Goal: Navigation & Orientation: Find specific page/section

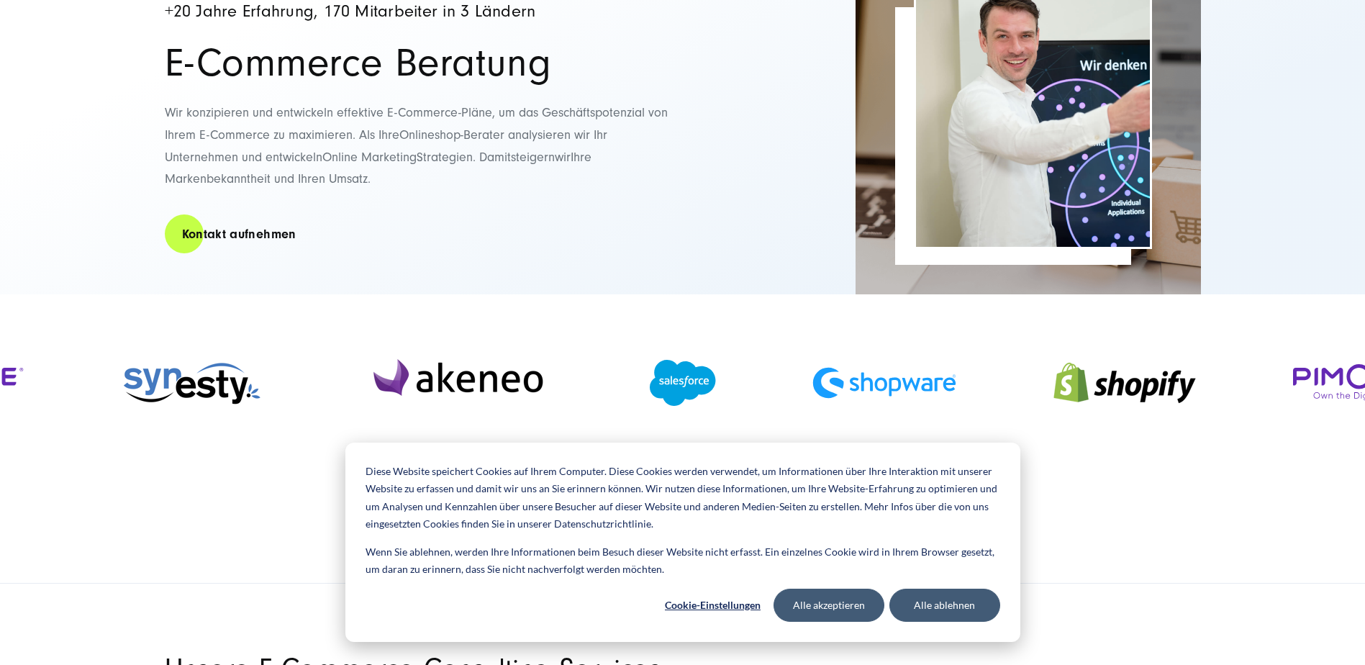
scroll to position [216, 0]
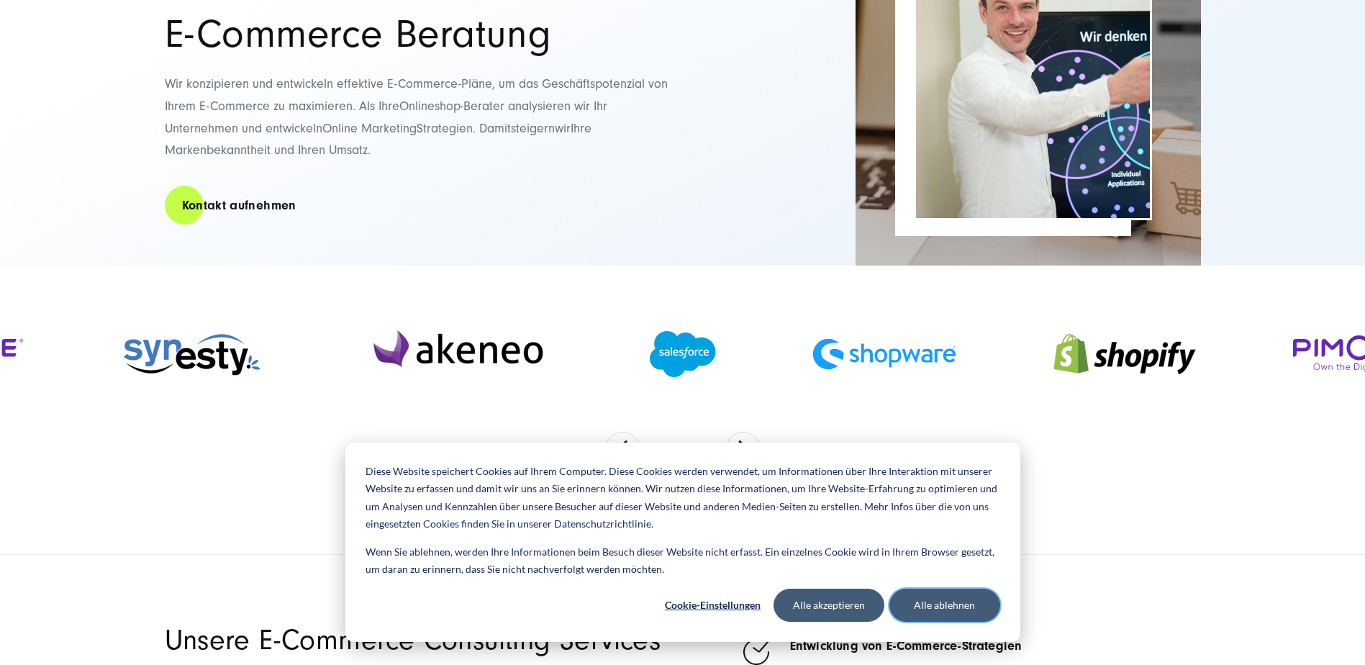
click at [936, 604] on button "Alle ablehnen" at bounding box center [944, 604] width 111 height 33
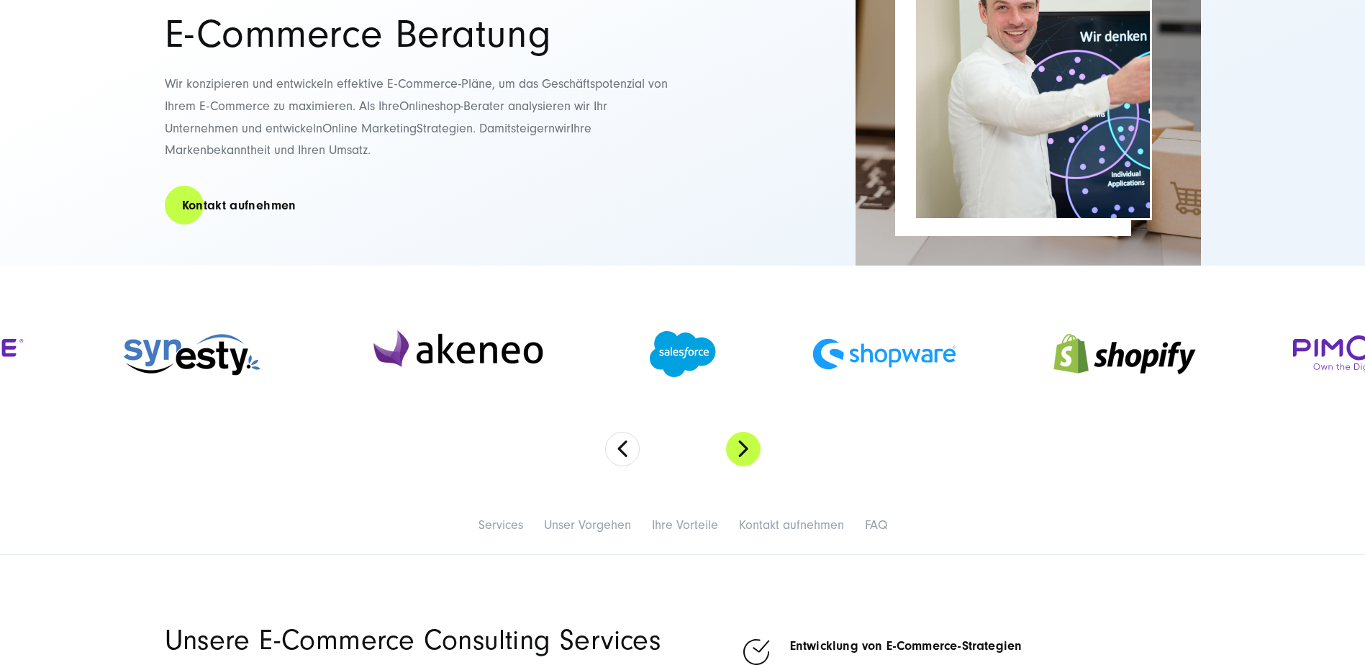
click at [740, 441] on button "Next" at bounding box center [743, 449] width 35 height 35
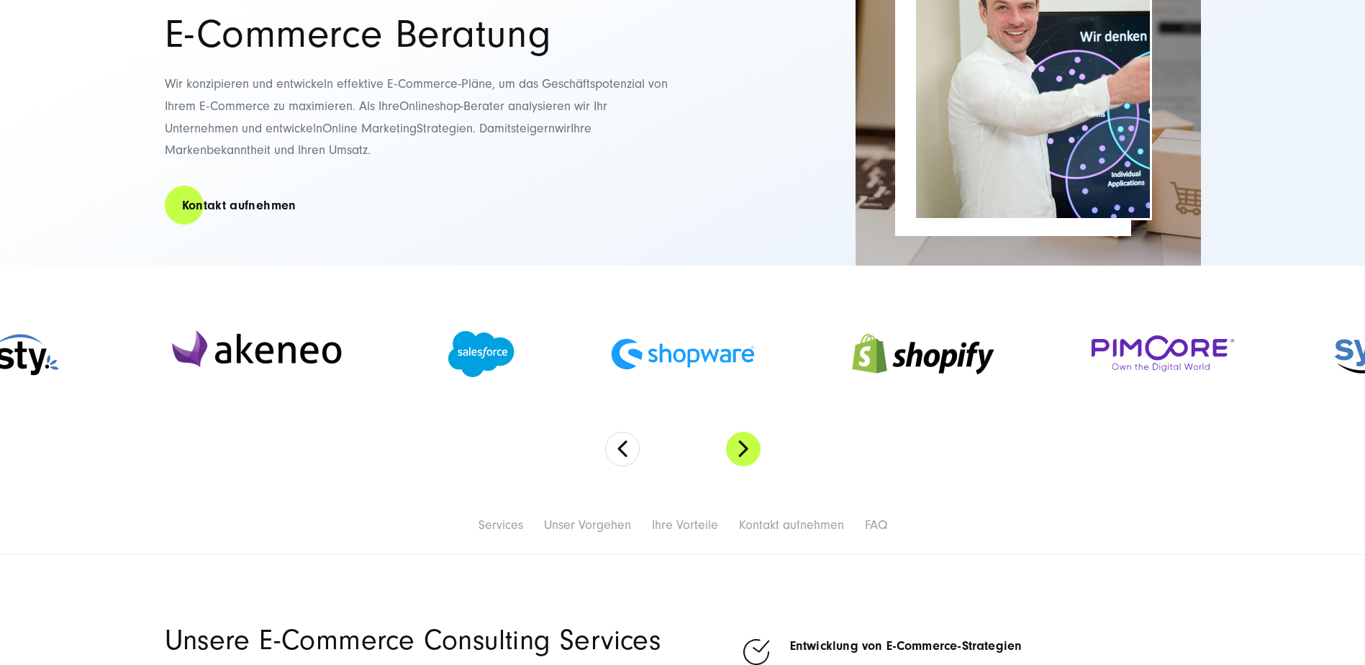
click at [740, 440] on button "Next" at bounding box center [743, 449] width 35 height 35
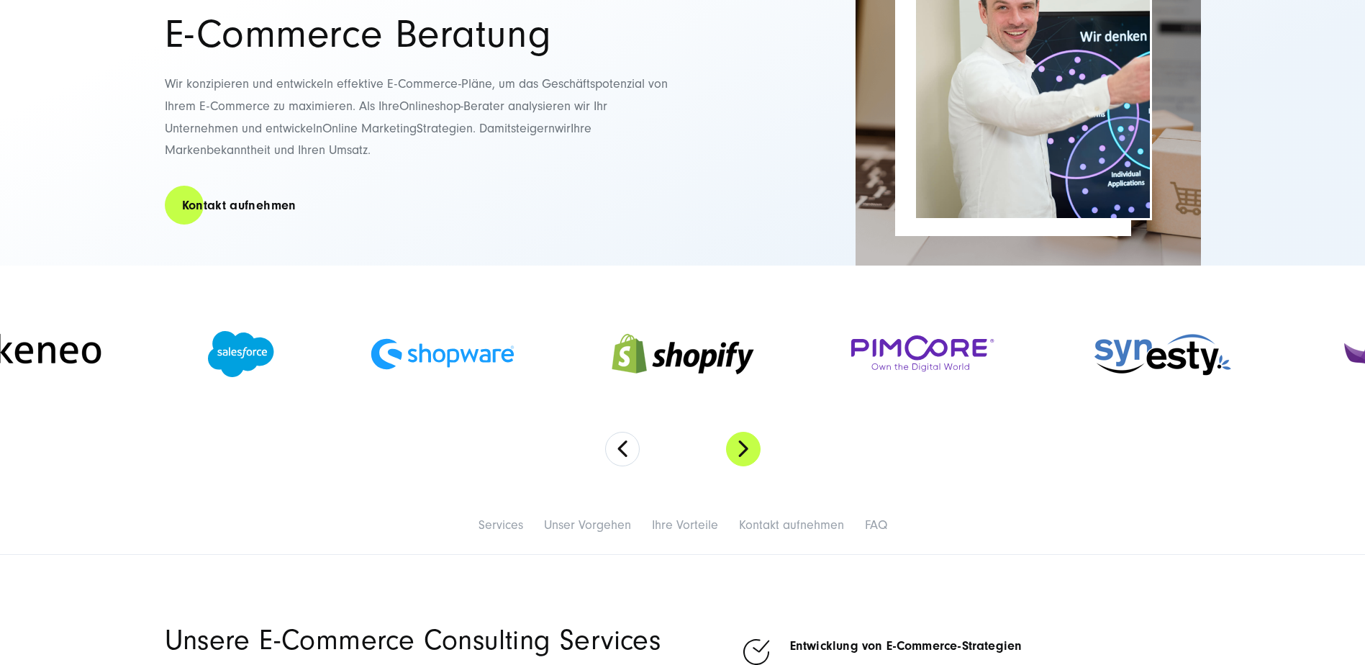
click at [740, 440] on button "Next" at bounding box center [743, 449] width 35 height 35
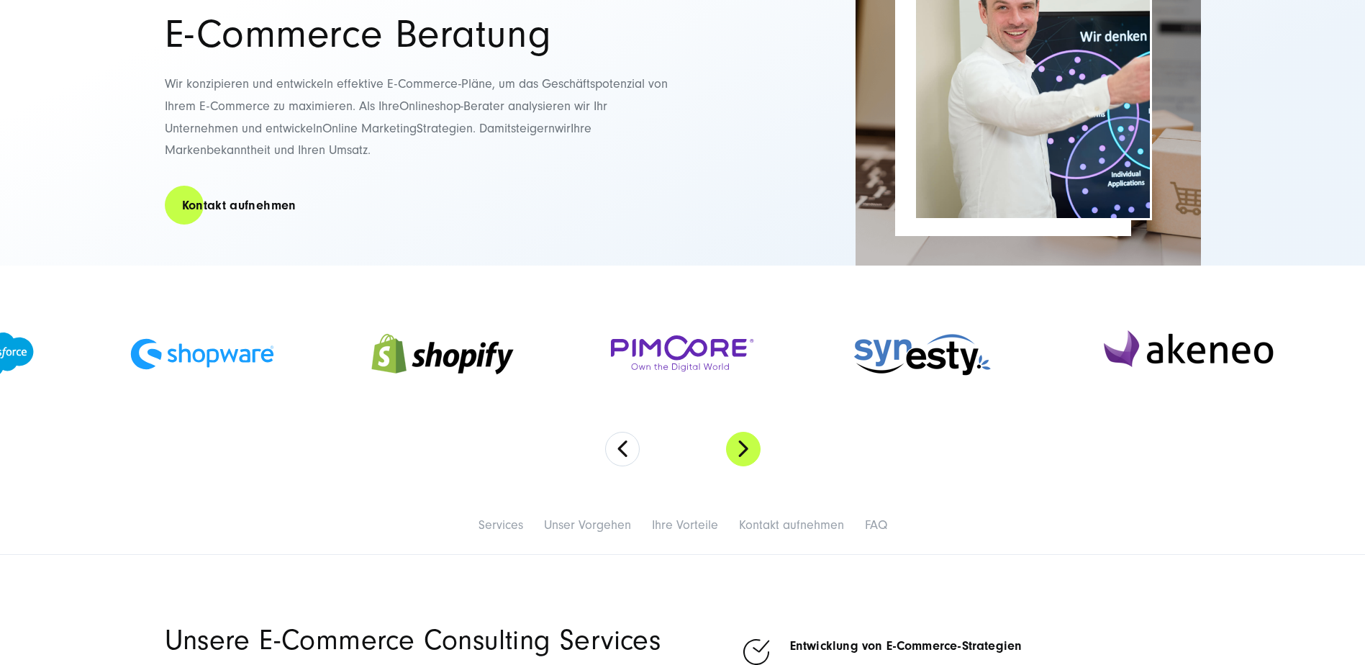
click at [740, 440] on button "Next" at bounding box center [743, 449] width 35 height 35
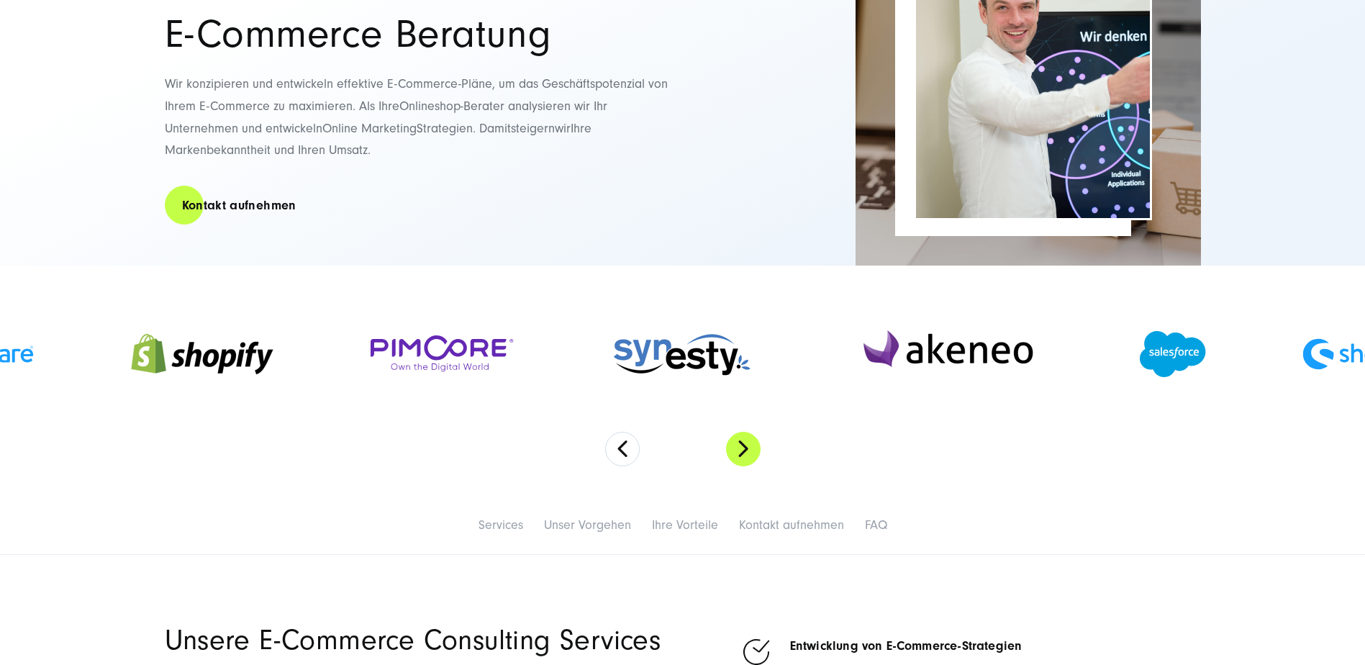
click at [743, 451] on button "Next" at bounding box center [743, 449] width 35 height 35
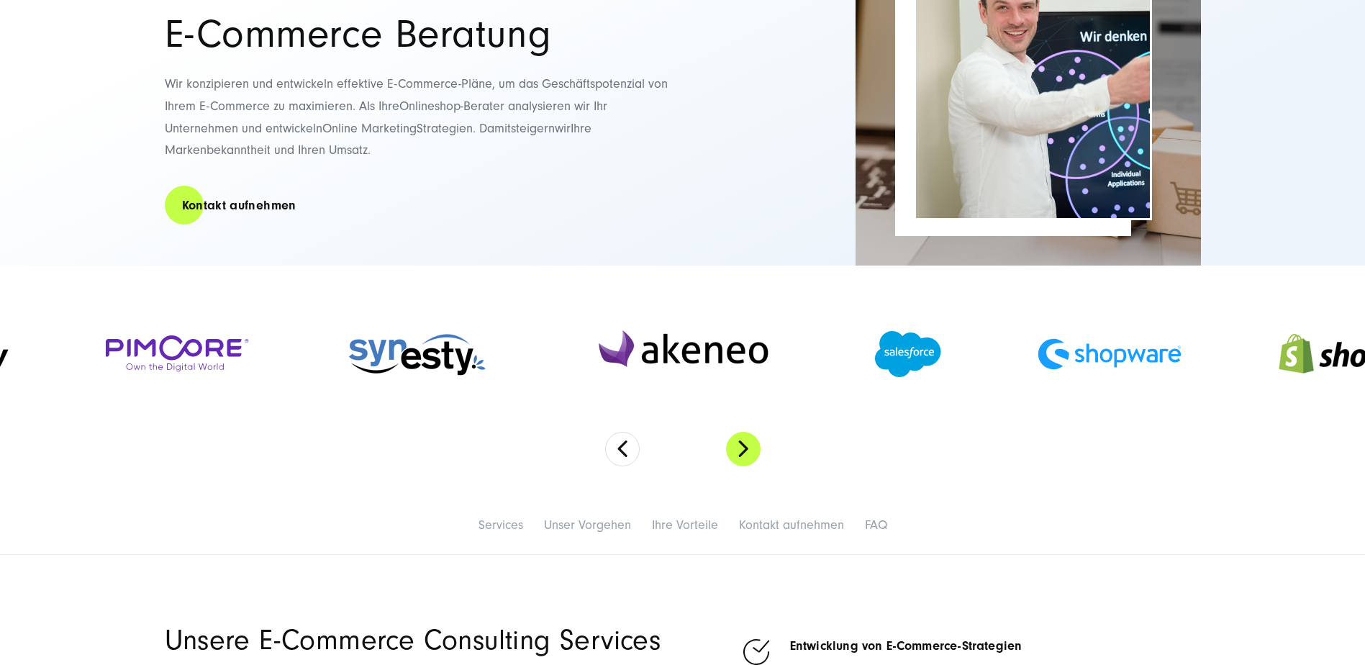
click at [743, 451] on button "Next" at bounding box center [743, 449] width 35 height 35
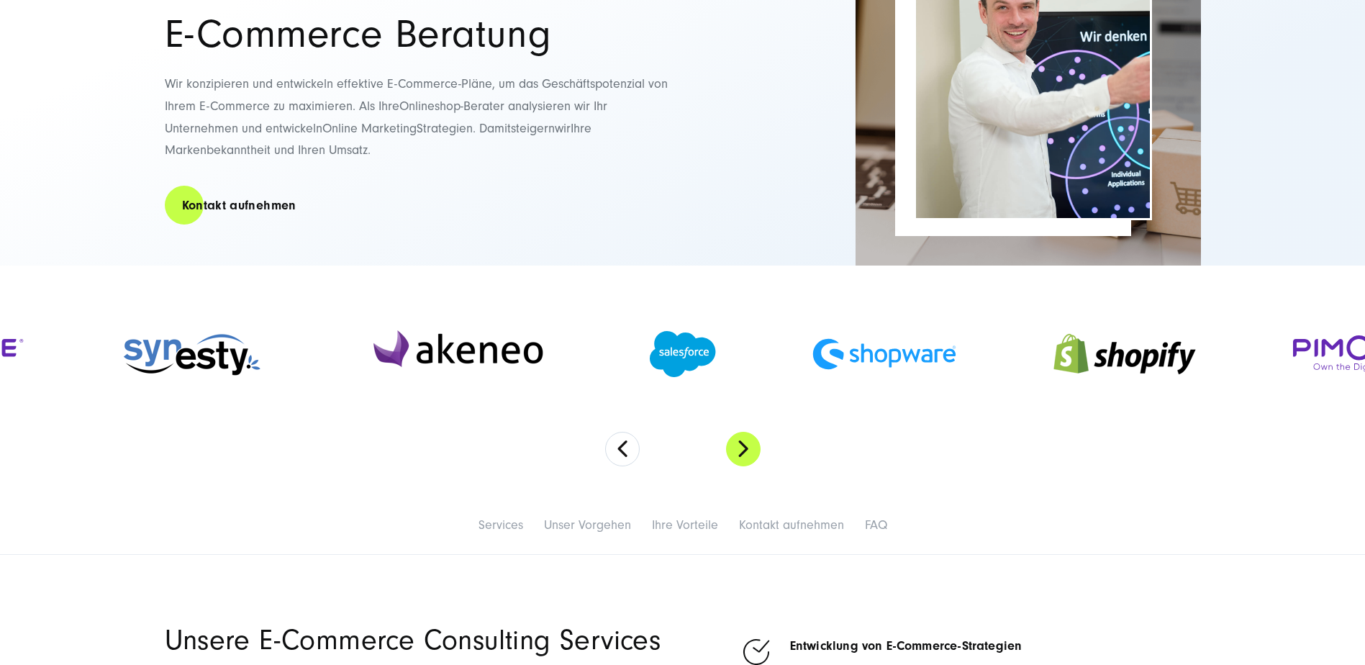
click at [743, 451] on button "Next" at bounding box center [743, 449] width 35 height 35
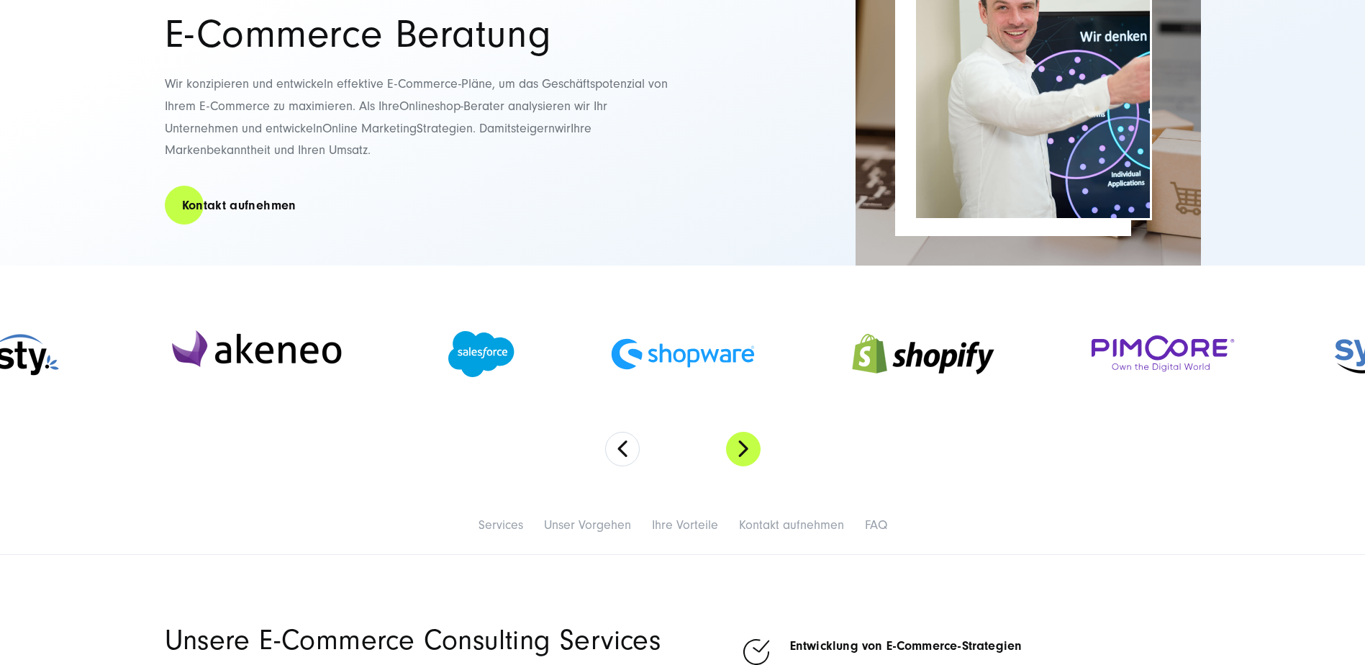
click at [743, 451] on button "Next" at bounding box center [743, 449] width 35 height 35
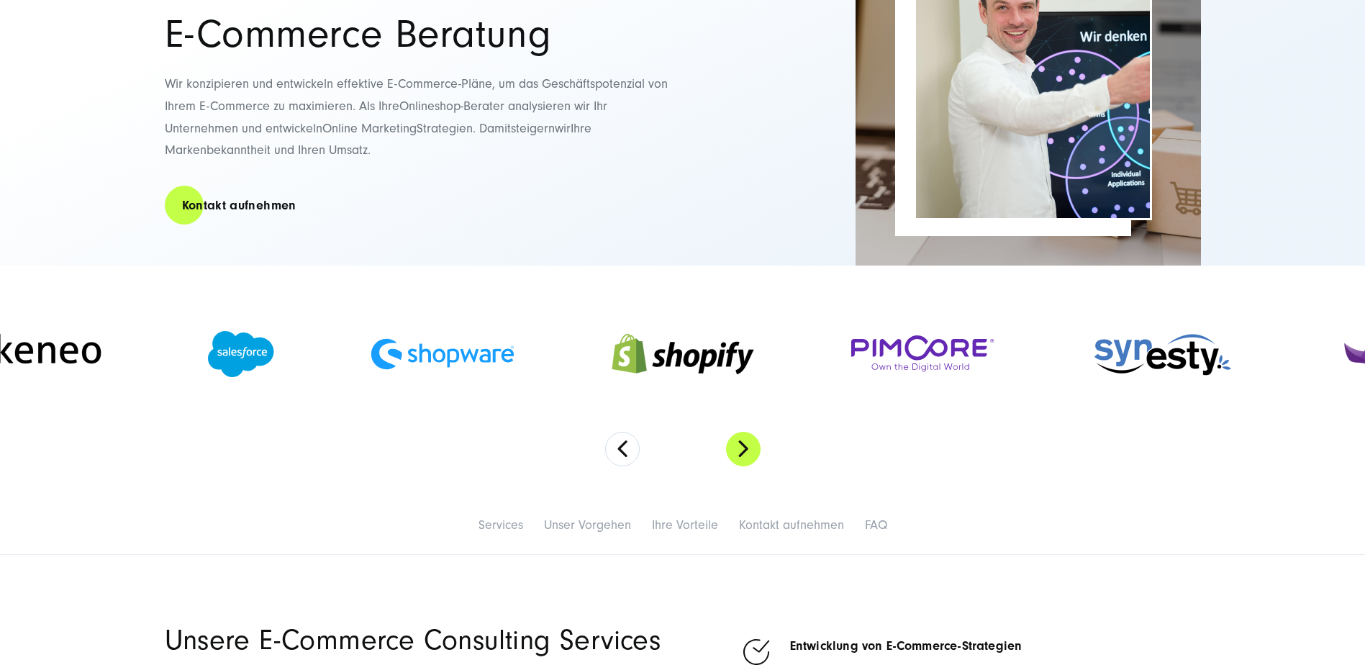
click at [743, 451] on button "Next" at bounding box center [743, 449] width 35 height 35
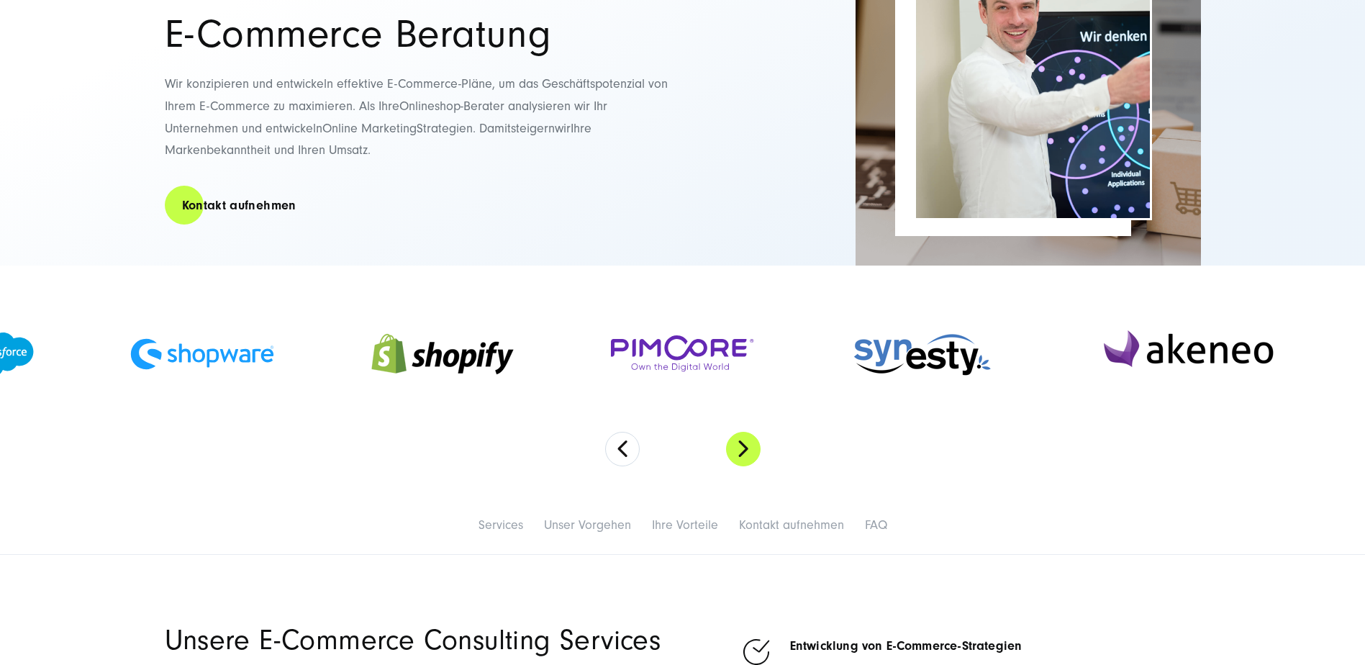
click at [743, 451] on button "Next" at bounding box center [743, 449] width 35 height 35
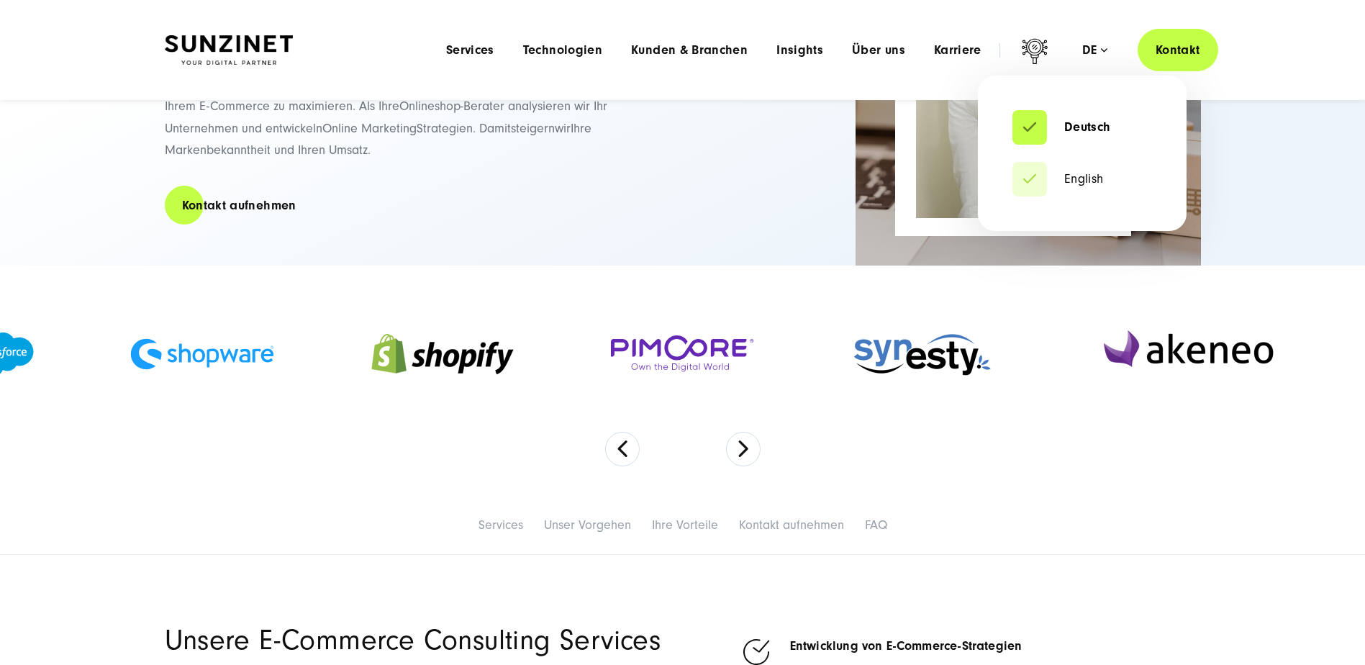
click at [1087, 48] on div "de" at bounding box center [1094, 50] width 25 height 14
click at [1068, 176] on link "English" at bounding box center [1057, 179] width 91 height 14
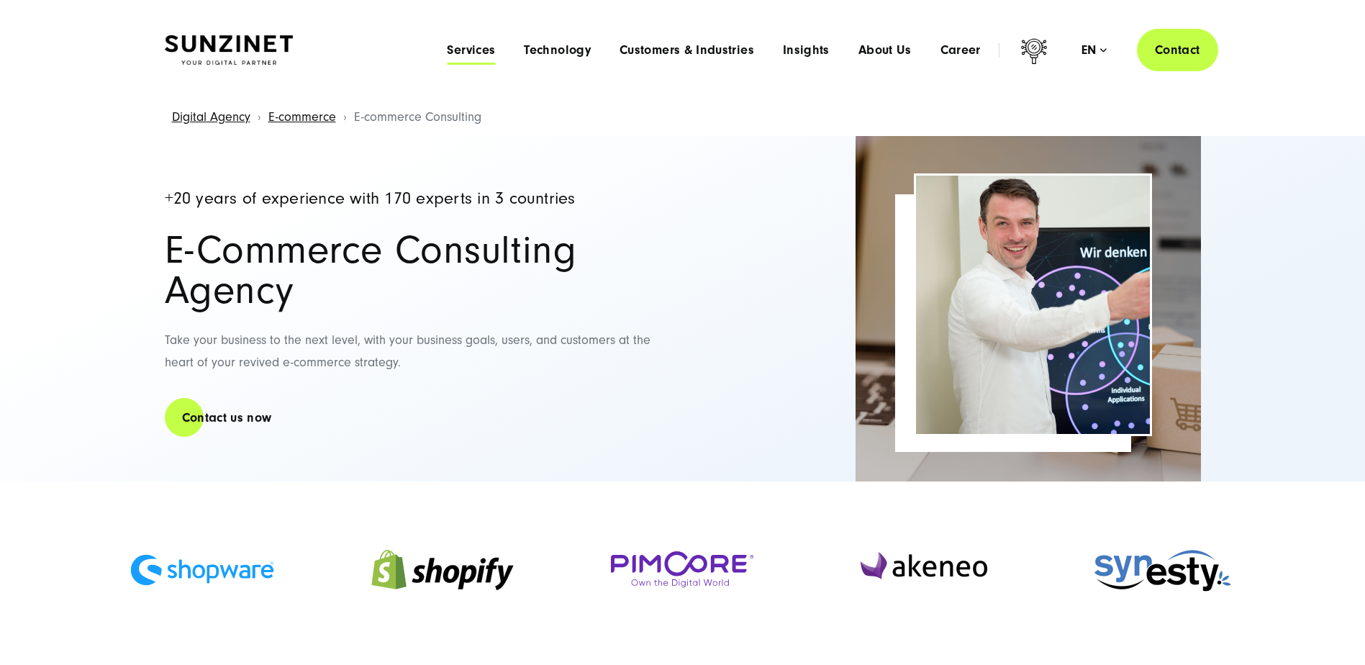
drag, startPoint x: 0, startPoint y: 0, endPoint x: 474, endPoint y: 52, distance: 476.9
click at [474, 52] on span "Services" at bounding box center [471, 50] width 48 height 14
click at [696, 50] on span "Customers & Industries" at bounding box center [686, 50] width 135 height 14
